Goal: Download file/media

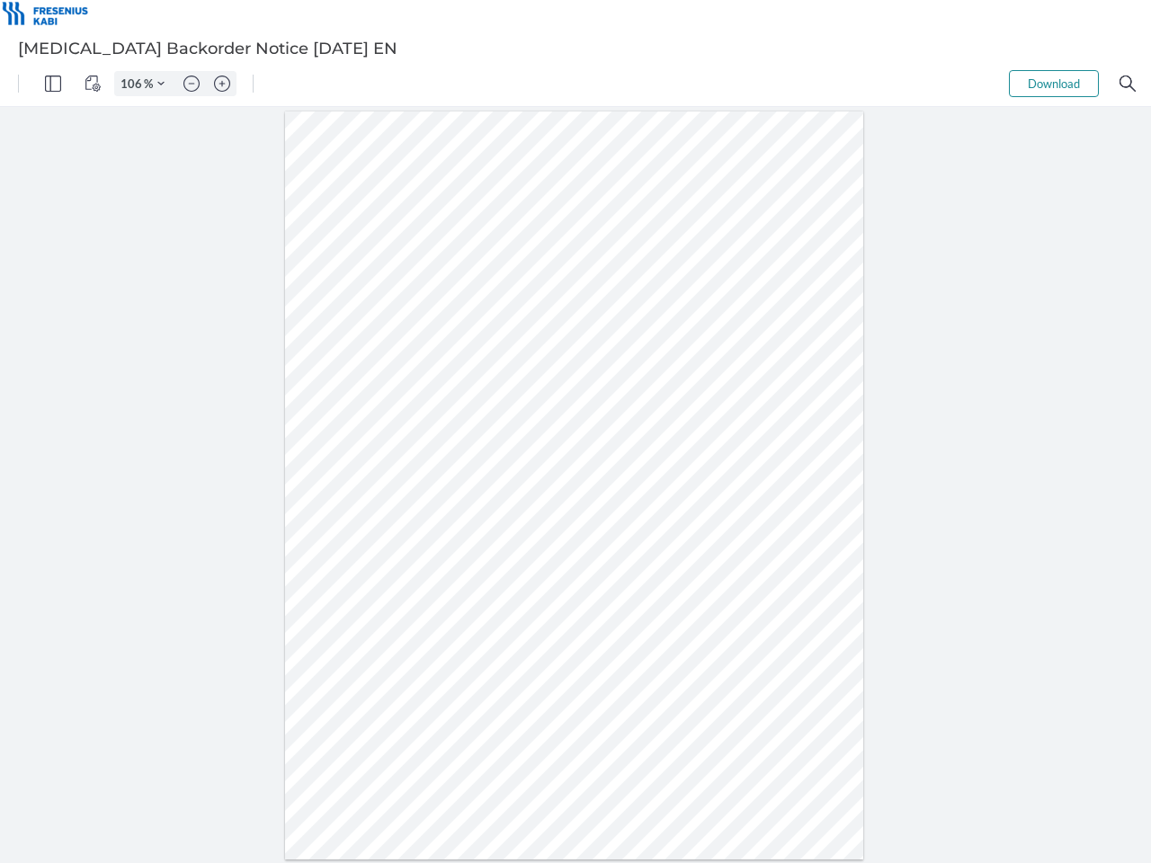
click at [53, 84] on img "Panel" at bounding box center [53, 84] width 16 height 16
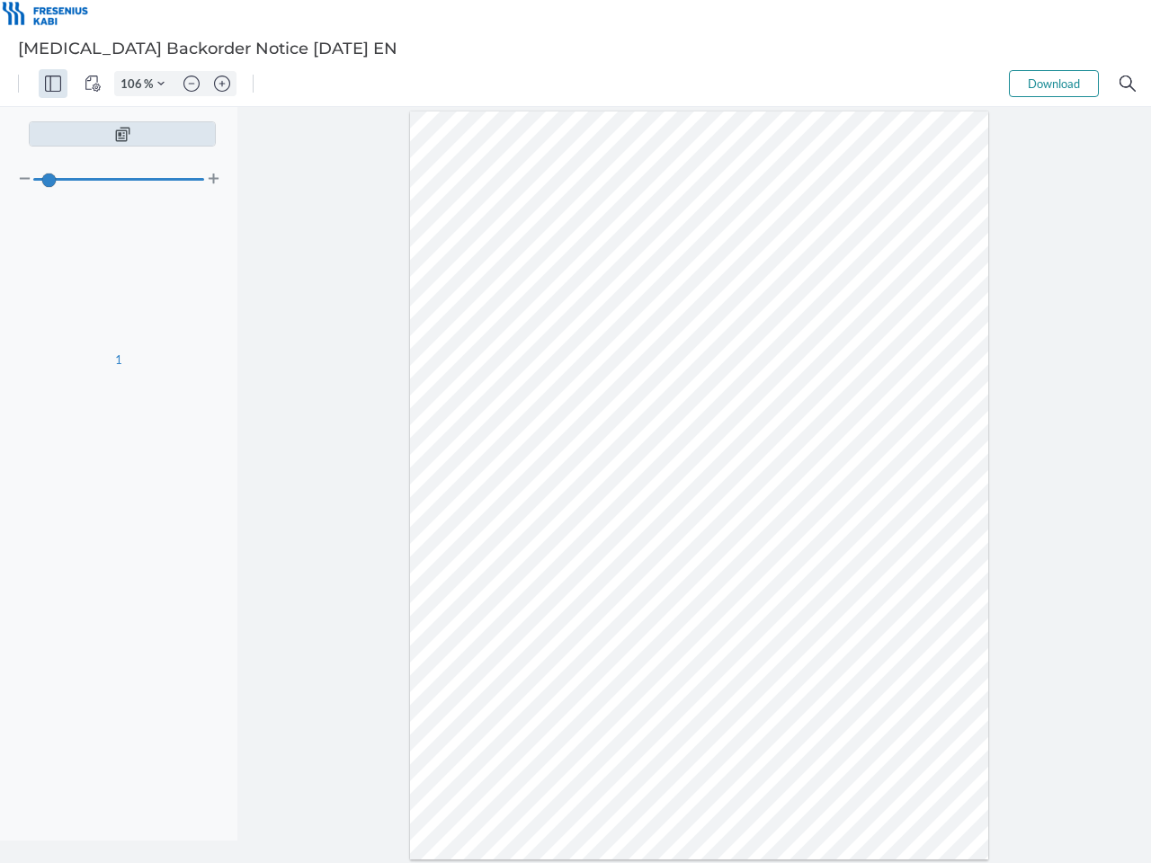
click at [93, 84] on img "View Controls" at bounding box center [93, 84] width 16 height 16
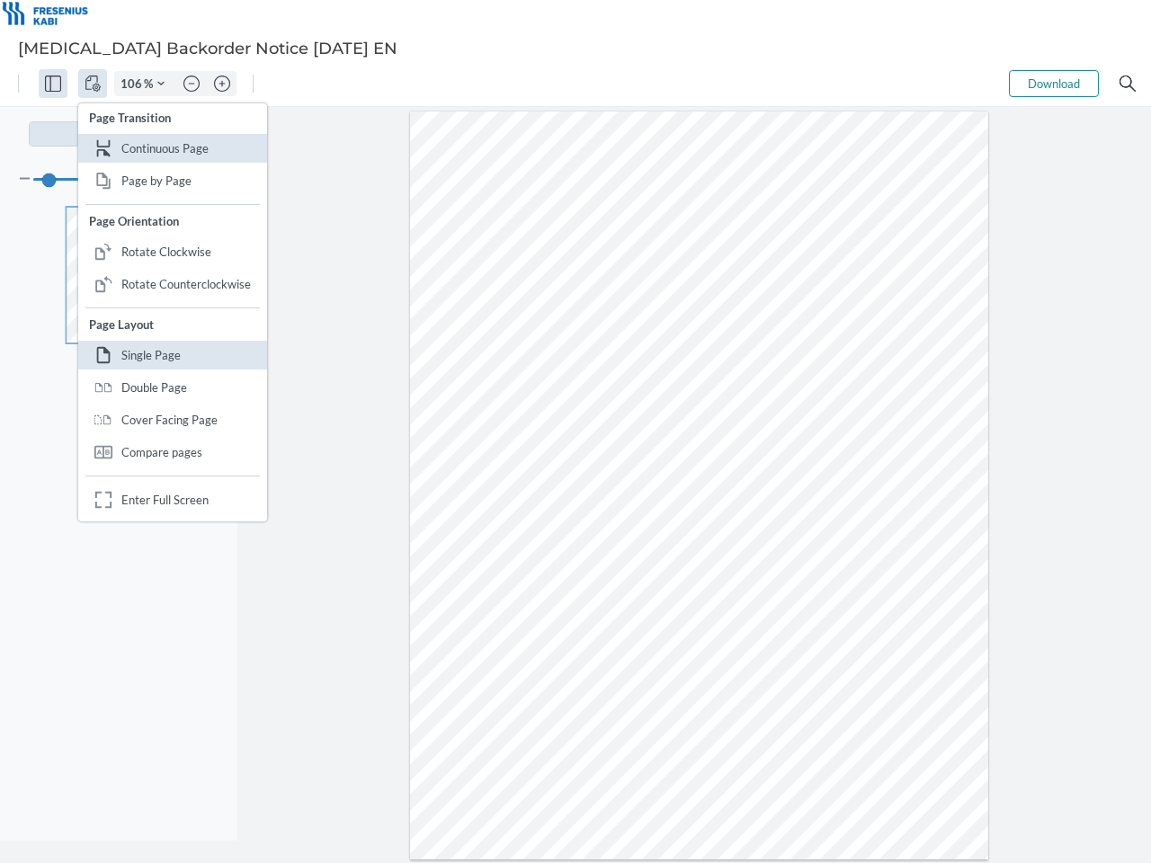
click at [134, 84] on input "106" at bounding box center [129, 84] width 29 height 16
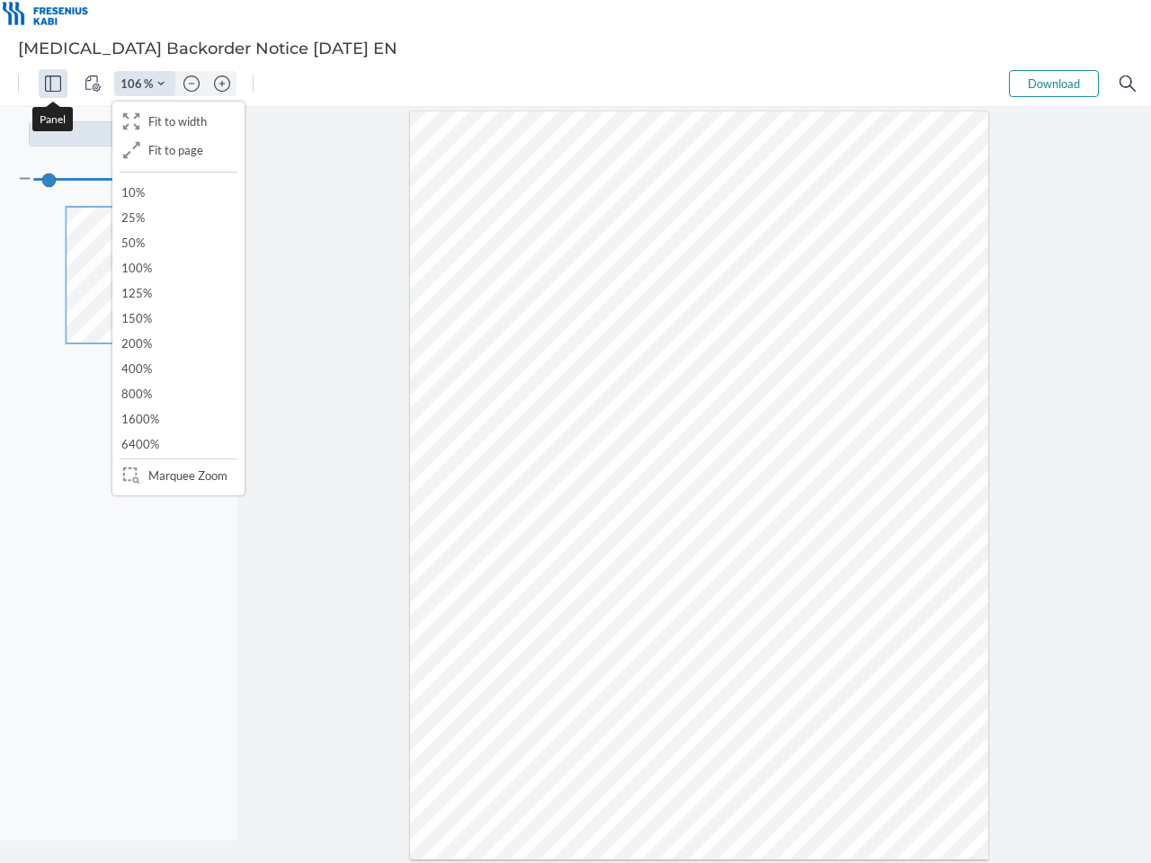
click at [161, 84] on img "Zoom Controls" at bounding box center [160, 83] width 7 height 7
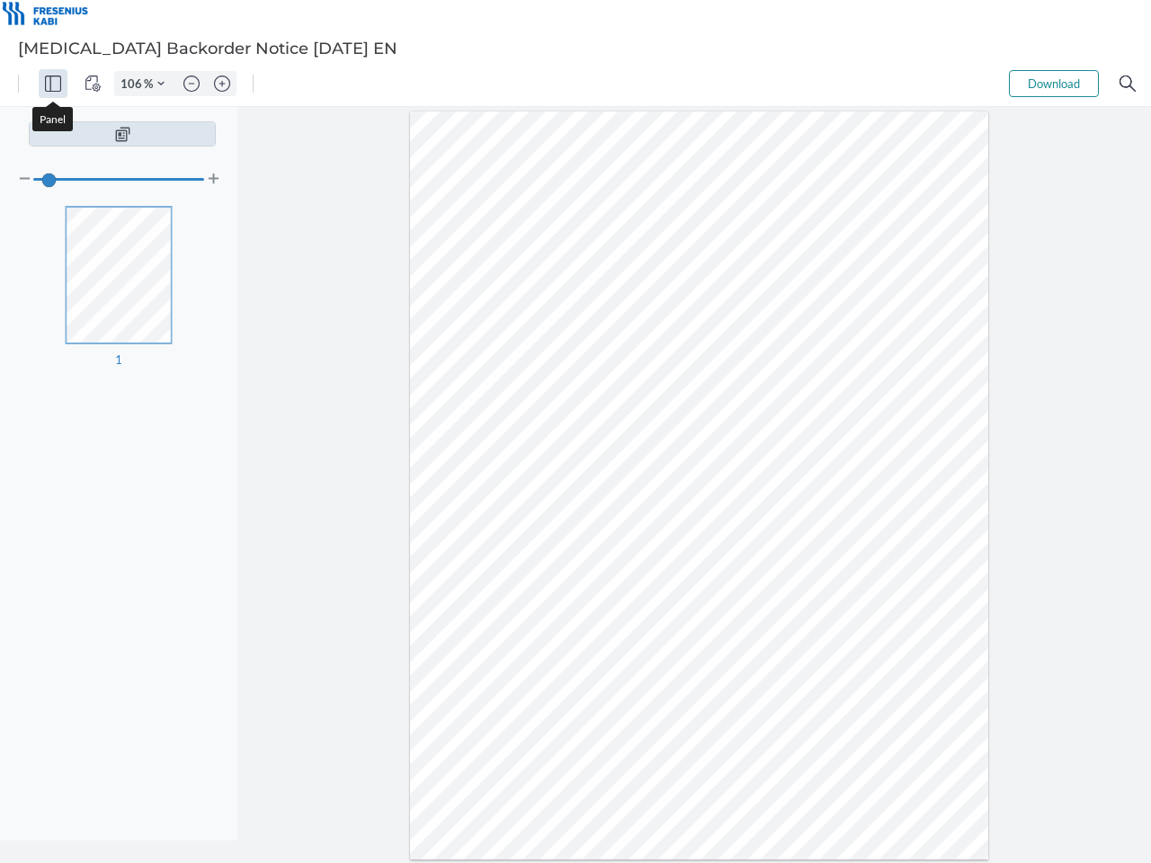
click at [192, 84] on img "Zoom out" at bounding box center [191, 84] width 16 height 16
click at [222, 84] on img "Zoom in" at bounding box center [222, 84] width 16 height 16
type input "106"
click at [1054, 84] on button "Download" at bounding box center [1054, 83] width 90 height 27
click at [1128, 84] on img "Search" at bounding box center [1128, 84] width 16 height 16
